Goal: Submit feedback/report problem

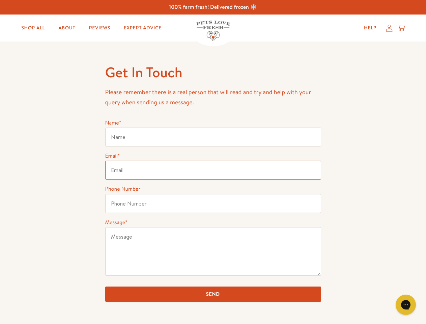
click at [213, 162] on input "Email *" at bounding box center [213, 169] width 216 height 19
click at [406, 304] on icon "Gorgias live chat" at bounding box center [405, 304] width 6 height 6
